Goal: Information Seeking & Learning: Check status

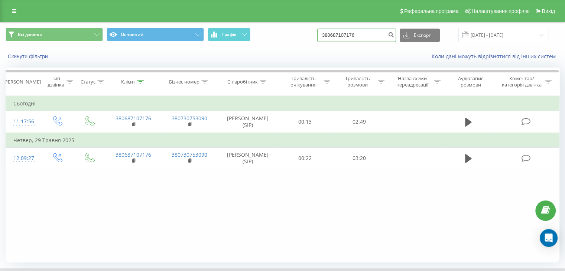
click at [366, 34] on input "380687107176" at bounding box center [356, 35] width 79 height 13
drag, startPoint x: 370, startPoint y: 35, endPoint x: 323, endPoint y: 40, distance: 47.2
click at [323, 40] on div "Всі дзвінки Основний Графік 380687107176 Експорт .csv .xls .xlsx 21.05.2025 - 2…" at bounding box center [283, 35] width 554 height 14
paste input "77111977"
type input "380677111977"
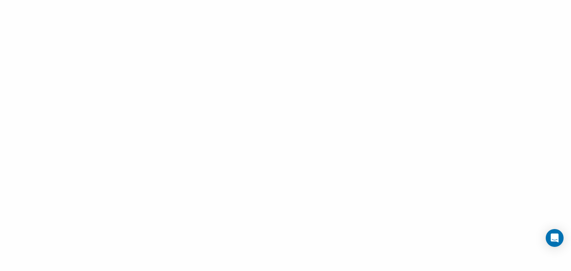
click at [360, 83] on div at bounding box center [285, 135] width 571 height 271
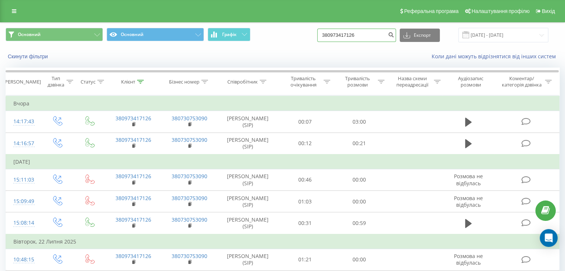
click at [345, 33] on input "380973417126" at bounding box center [356, 35] width 79 height 13
click at [366, 36] on input "380973417126" at bounding box center [356, 35] width 79 height 13
drag, startPoint x: 365, startPoint y: 35, endPoint x: 321, endPoint y: 38, distance: 44.0
click at [321, 38] on div "Основний Основний Графік 380973417126 Експорт .csv .xls .xlsx 20.05.2025 - 20.0…" at bounding box center [283, 35] width 554 height 14
paste input "677111977"
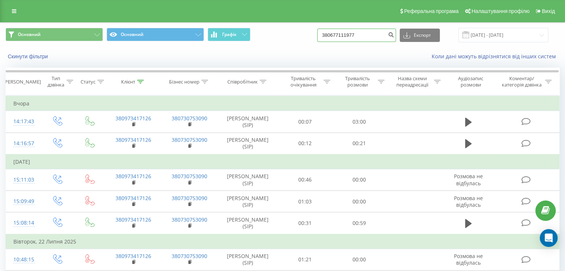
type input "380677111977"
click at [394, 34] on button "submit" at bounding box center [391, 35] width 10 height 13
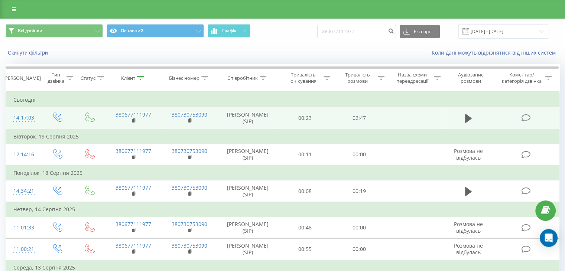
drag, startPoint x: 465, startPoint y: 120, endPoint x: 470, endPoint y: 131, distance: 11.7
click at [465, 120] on icon at bounding box center [468, 118] width 7 height 9
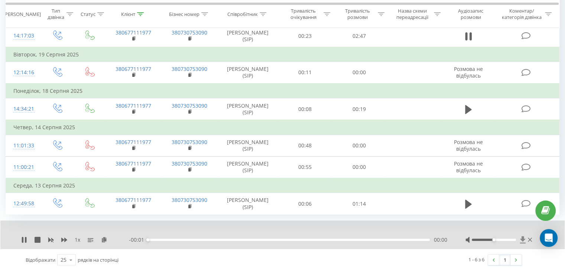
scroll to position [90, 0]
click at [521, 244] on icon at bounding box center [523, 239] width 6 height 7
click at [25, 240] on icon at bounding box center [25, 240] width 1 height 6
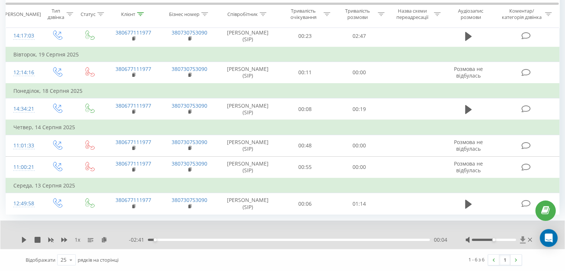
click at [524, 241] on icon at bounding box center [523, 239] width 6 height 7
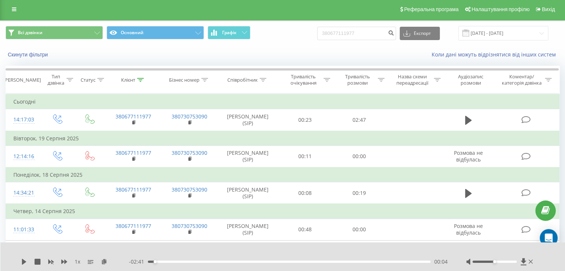
scroll to position [0, 0]
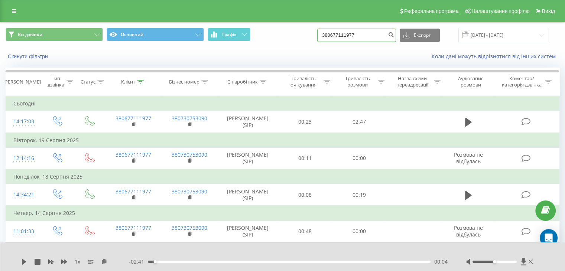
drag, startPoint x: 371, startPoint y: 36, endPoint x: 322, endPoint y: 40, distance: 49.6
click at [322, 40] on div "Всі дзвінки Основний Графік 380677111977 Експорт .csv .xls .xlsx 21.05.2025 - 2…" at bounding box center [283, 35] width 554 height 14
paste input "0503859899"
type input "0503859899"
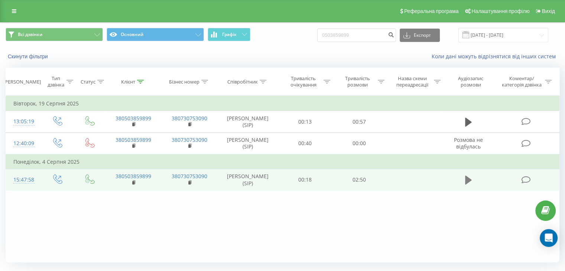
click at [468, 185] on icon at bounding box center [468, 180] width 7 height 9
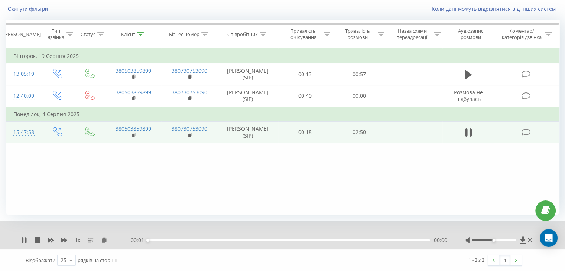
scroll to position [48, 0]
click at [24, 238] on icon at bounding box center [24, 241] width 6 height 6
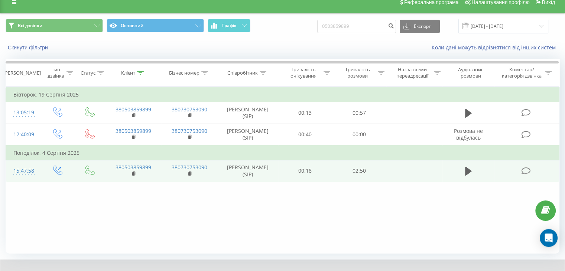
scroll to position [0, 0]
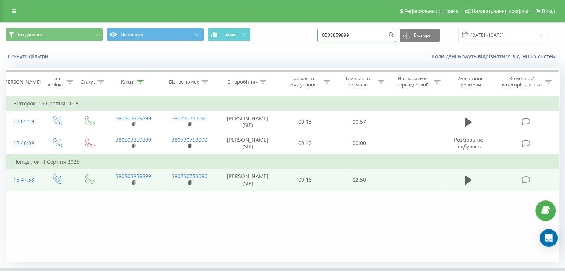
click at [377, 36] on input "0503859899" at bounding box center [356, 35] width 79 height 13
drag, startPoint x: 377, startPoint y: 36, endPoint x: 333, endPoint y: 38, distance: 43.9
click at [333, 38] on input "0503859899" at bounding box center [356, 35] width 79 height 13
paste input "38"
type input "380503859899"
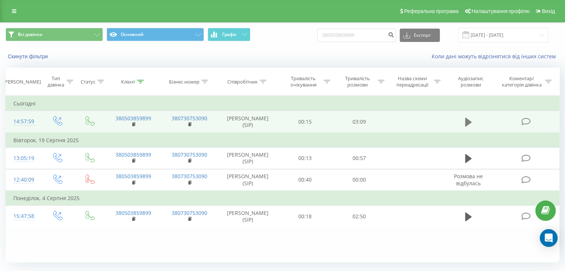
click at [471, 120] on icon at bounding box center [468, 122] width 7 height 10
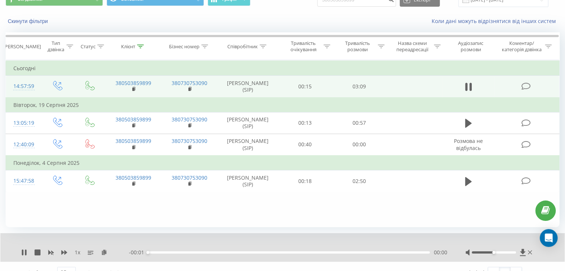
scroll to position [48, 0]
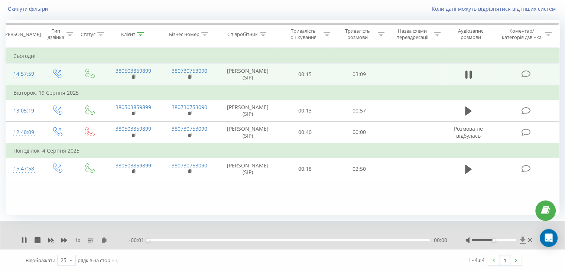
click at [522, 240] on icon at bounding box center [523, 240] width 6 height 7
click at [21, 238] on icon at bounding box center [24, 241] width 6 height 6
